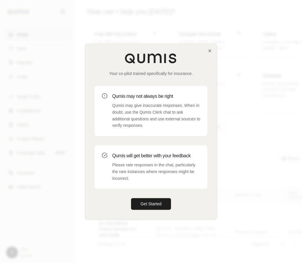
click at [212, 50] on div "Your co-pilot trained specifically for insurance. Qumis may not always be right…" at bounding box center [150, 132] width 131 height 176
click at [210, 50] on icon "button" at bounding box center [209, 50] width 5 height 5
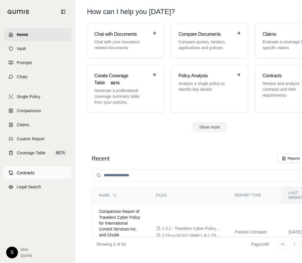
click at [38, 176] on link "Contracts" at bounding box center [37, 173] width 67 height 13
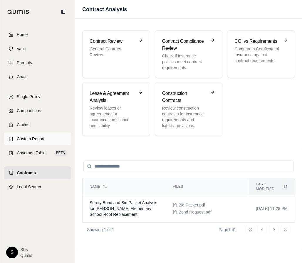
click at [38, 138] on span "Custom Report" at bounding box center [31, 139] width 28 height 6
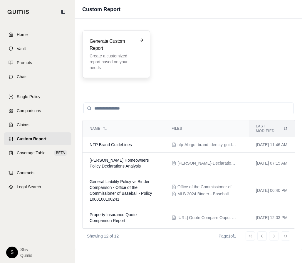
click at [115, 75] on div "Generate Custom Report Create a customized report based on your needs" at bounding box center [116, 55] width 68 height 48
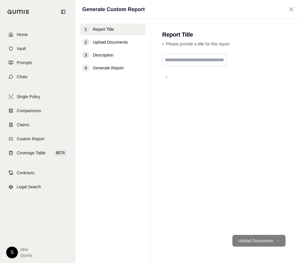
click at [205, 63] on input "text" at bounding box center [194, 60] width 64 height 12
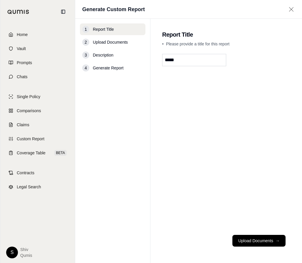
type input "*****"
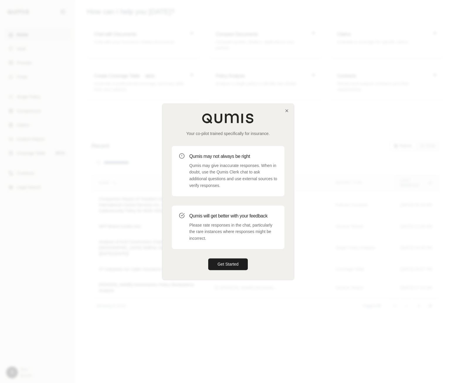
click at [282, 107] on div "Your co-pilot trained specifically for insurance. Qumis may not always be right…" at bounding box center [228, 192] width 131 height 176
